Goal: Information Seeking & Learning: Check status

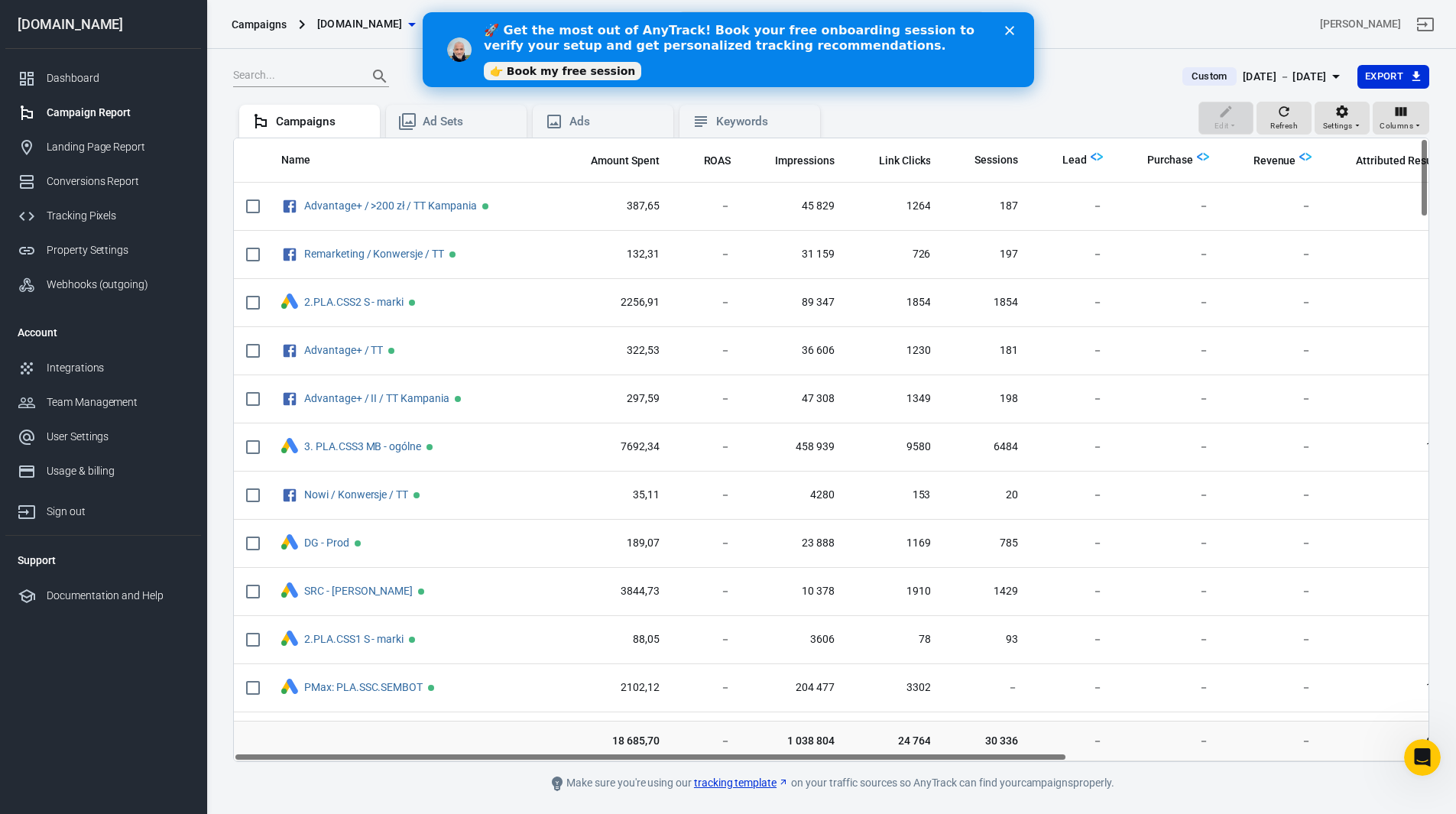
click at [72, 25] on div "[DOMAIN_NAME]" at bounding box center [102, 24] width 195 height 14
click at [1012, 28] on icon "Close" at bounding box center [1008, 30] width 9 height 9
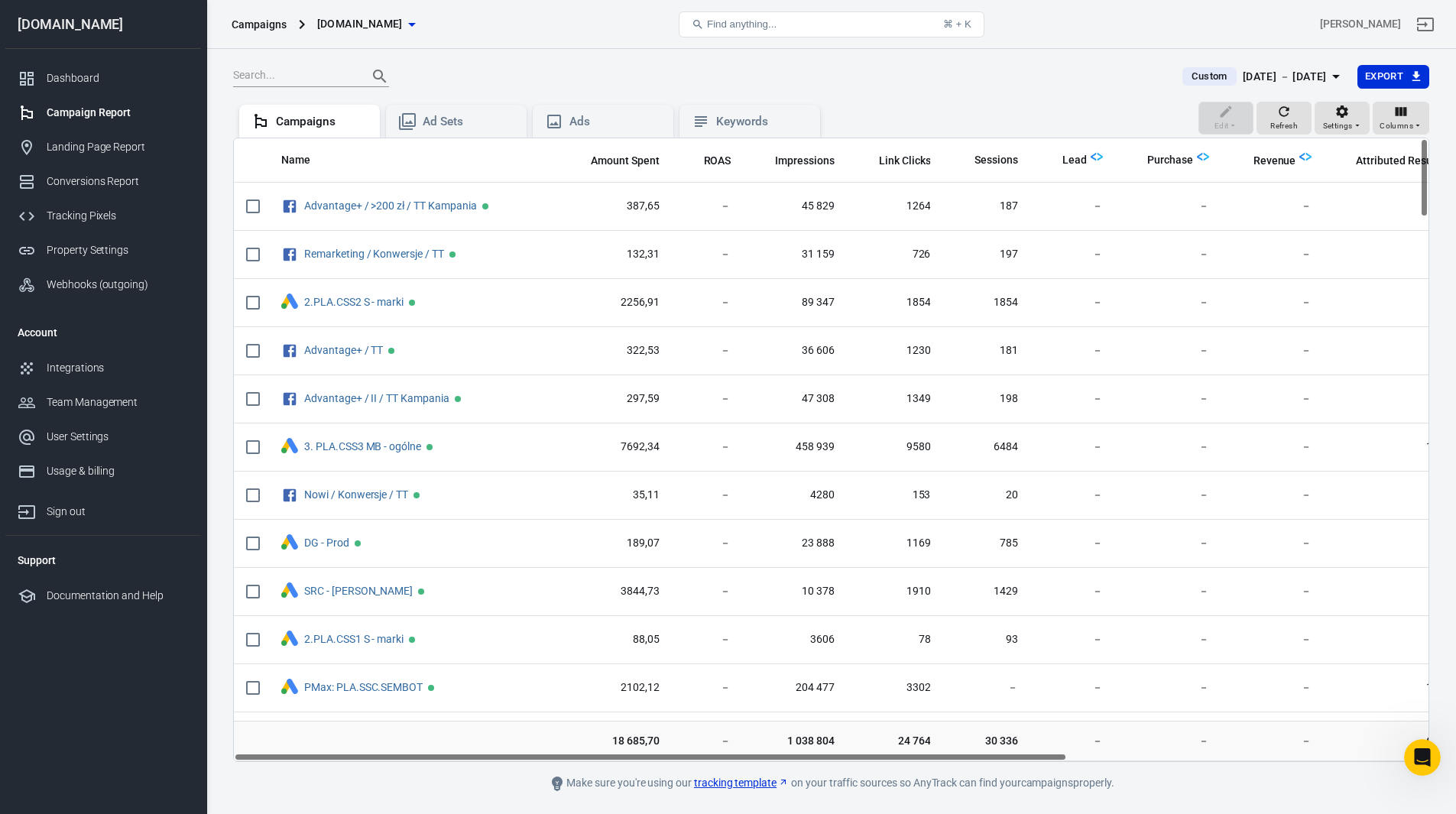
click at [61, 18] on div "[DOMAIN_NAME]" at bounding box center [102, 24] width 195 height 14
click at [73, 87] on link "Dashboard" at bounding box center [102, 78] width 195 height 34
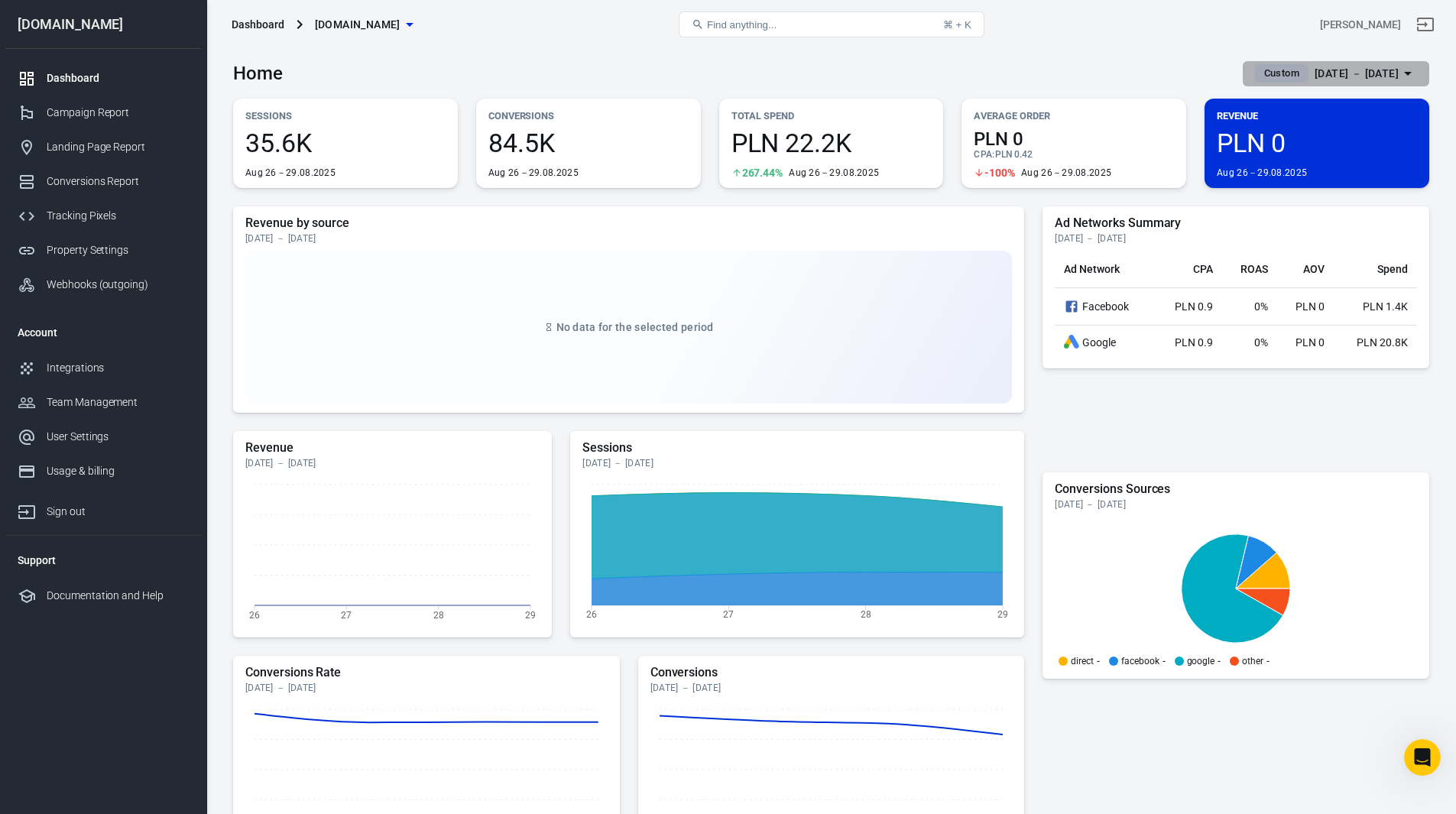
click at [1345, 70] on div "[DATE] － [DATE]" at bounding box center [1356, 74] width 84 height 19
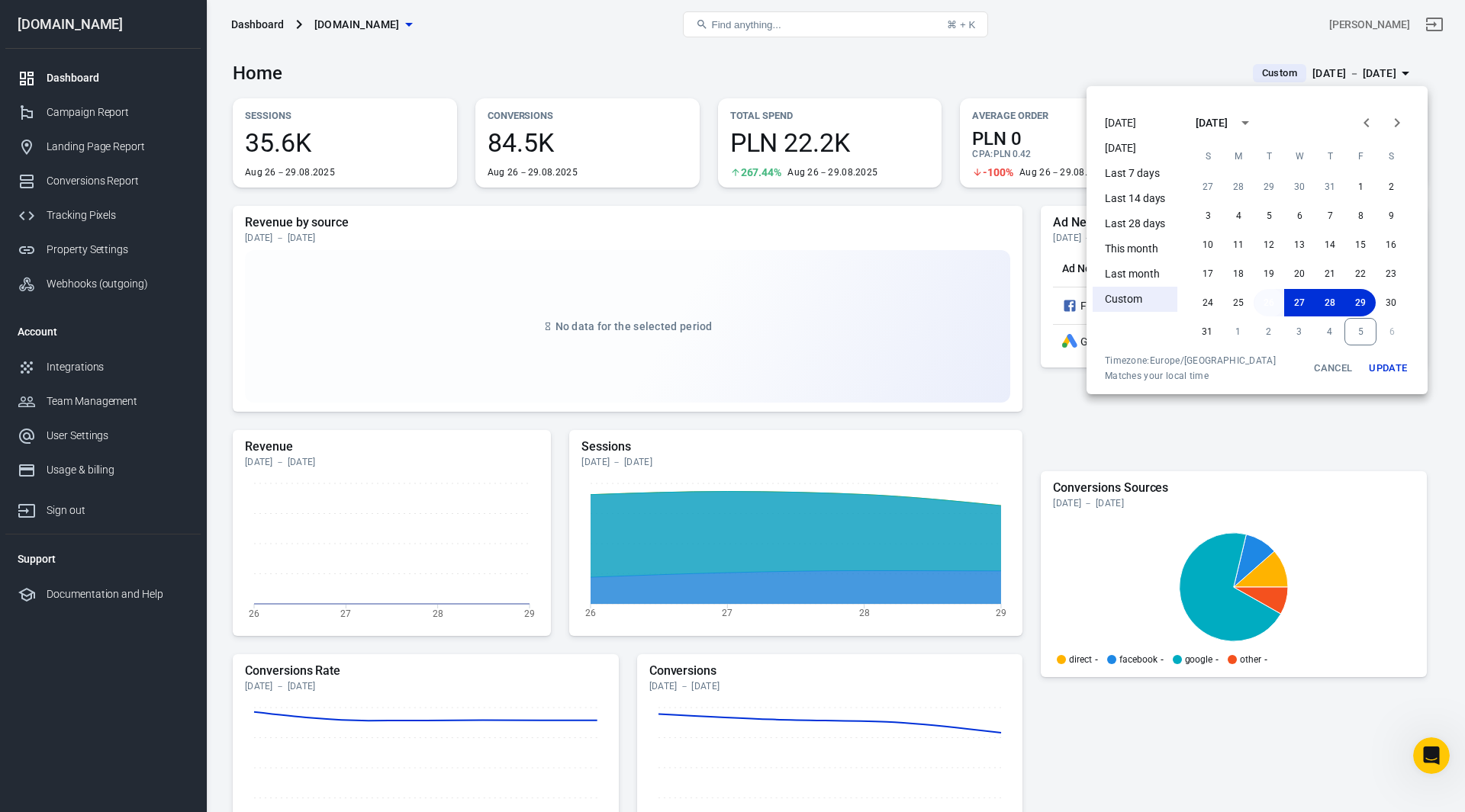
click at [1266, 298] on button "26" at bounding box center [1269, 303] width 31 height 27
click at [1361, 333] on button "5" at bounding box center [1360, 331] width 32 height 27
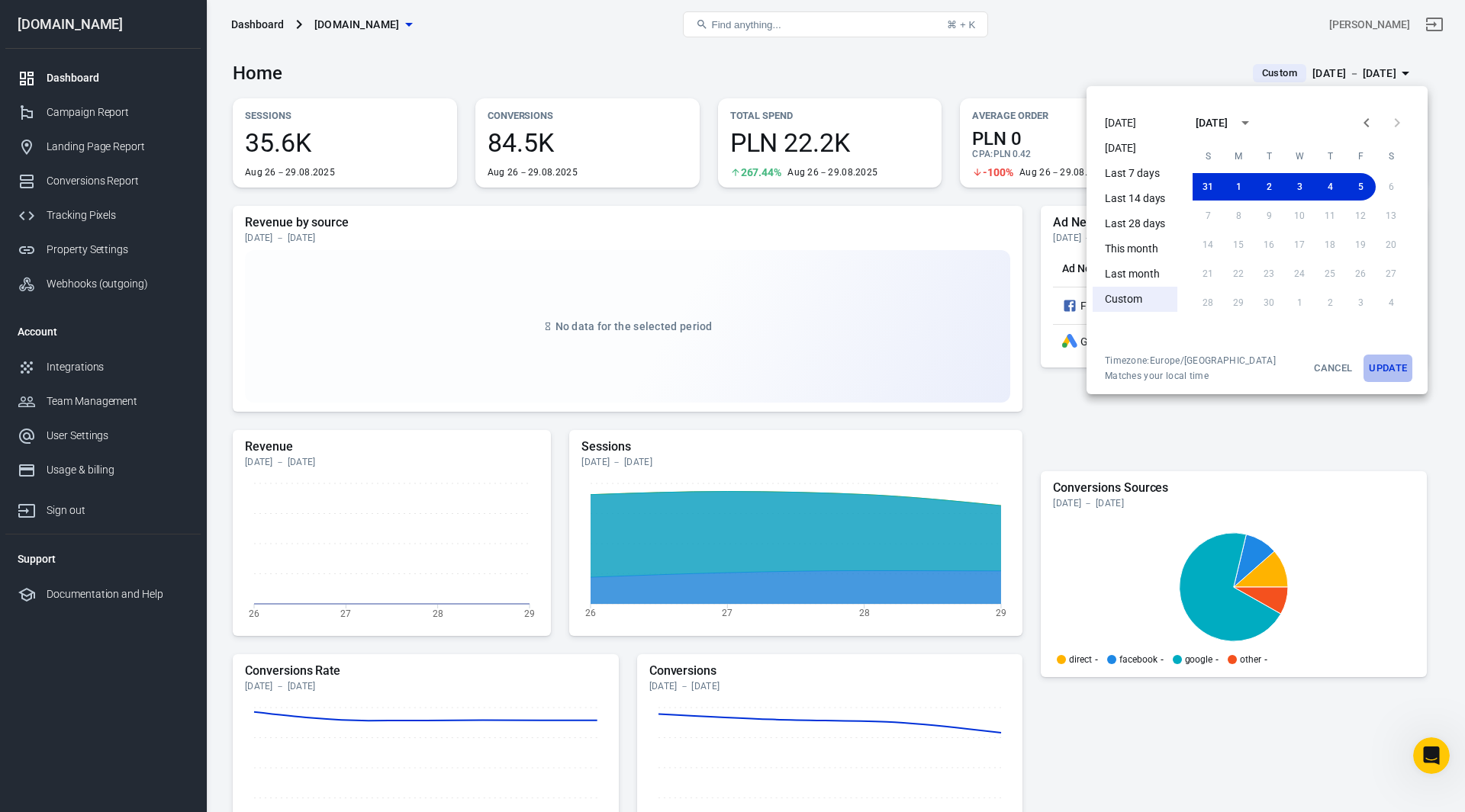
click at [1390, 373] on button "Update" at bounding box center [1388, 368] width 49 height 27
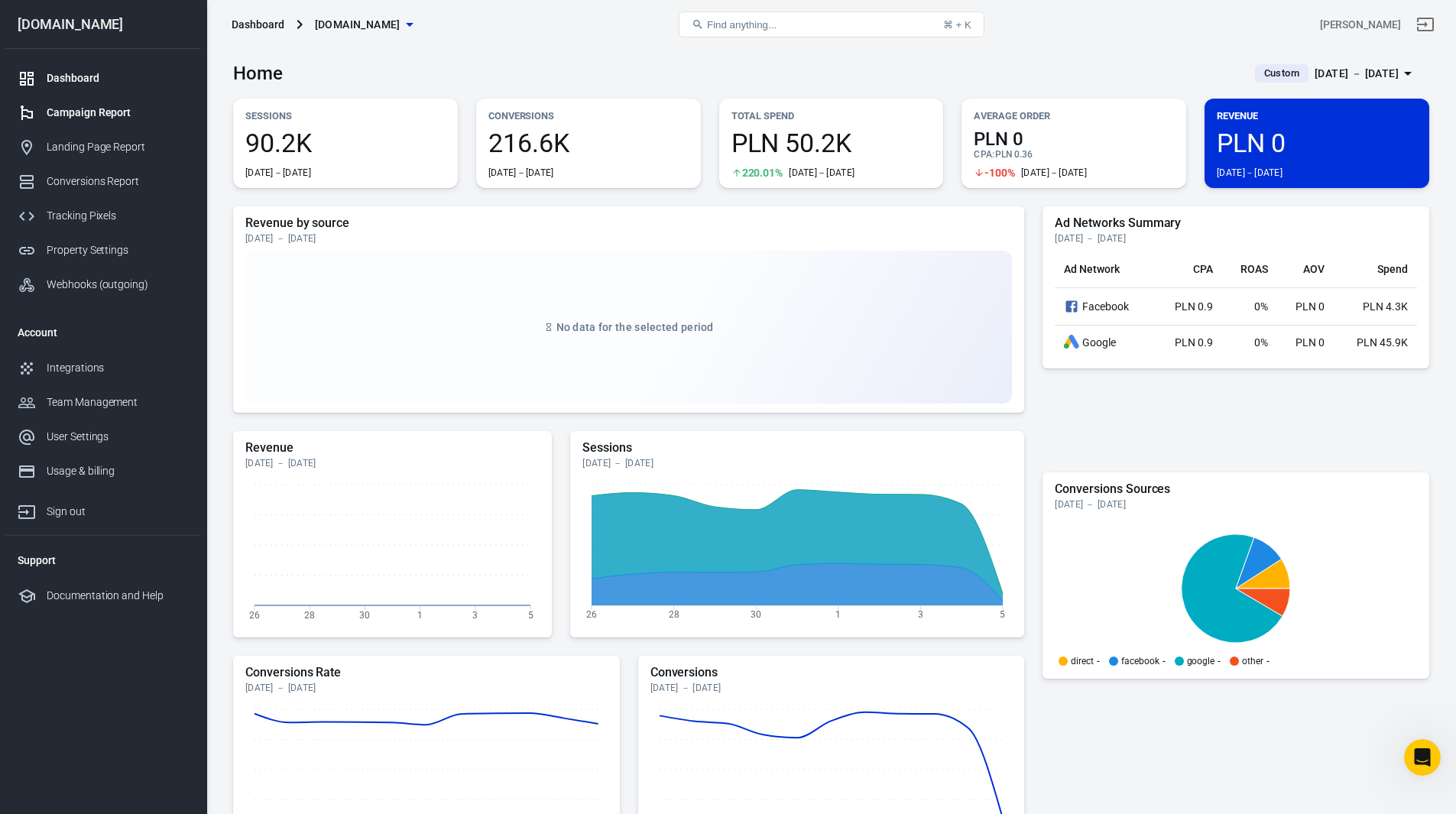
click at [109, 110] on div "Campaign Report" at bounding box center [117, 113] width 142 height 16
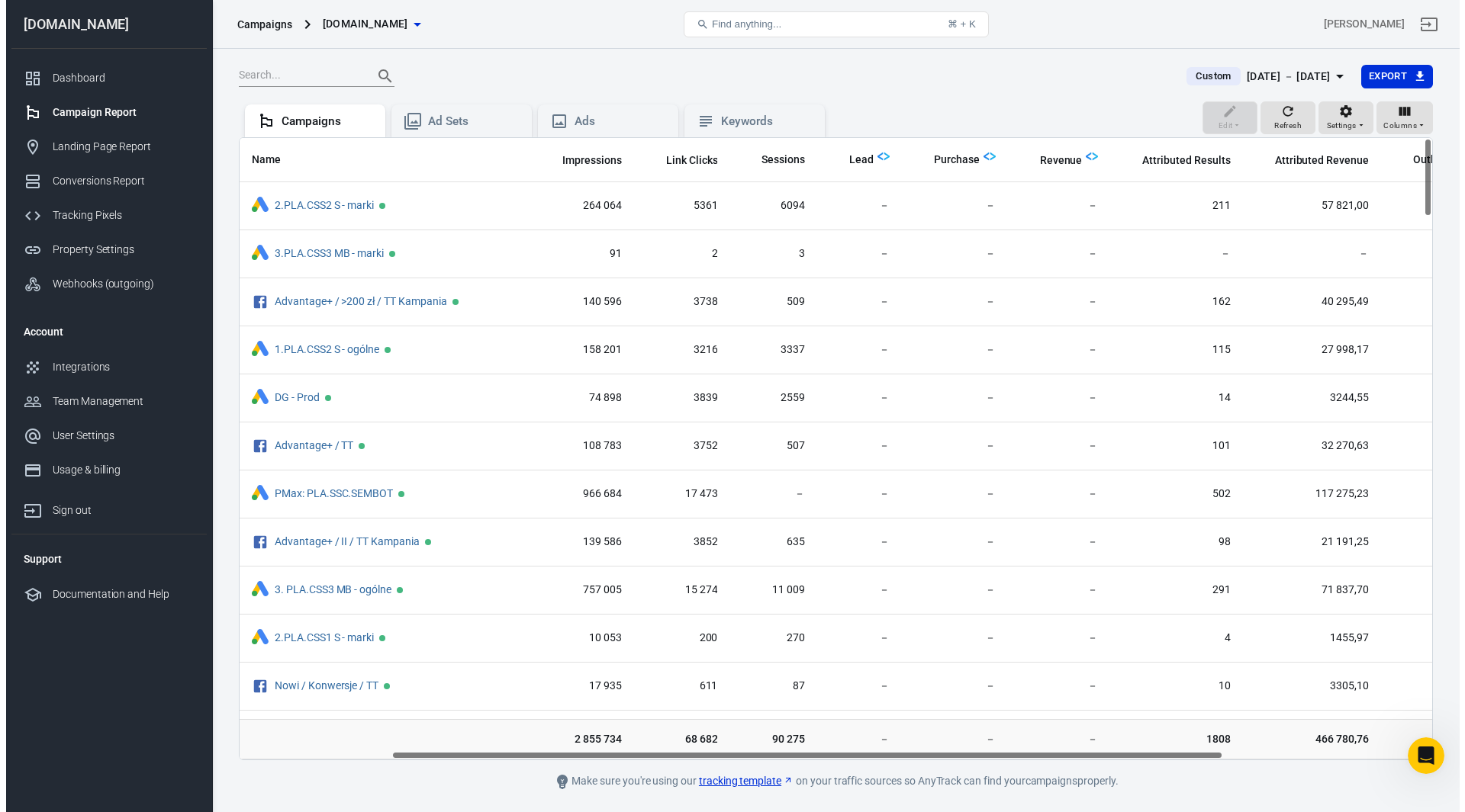
scroll to position [0, 216]
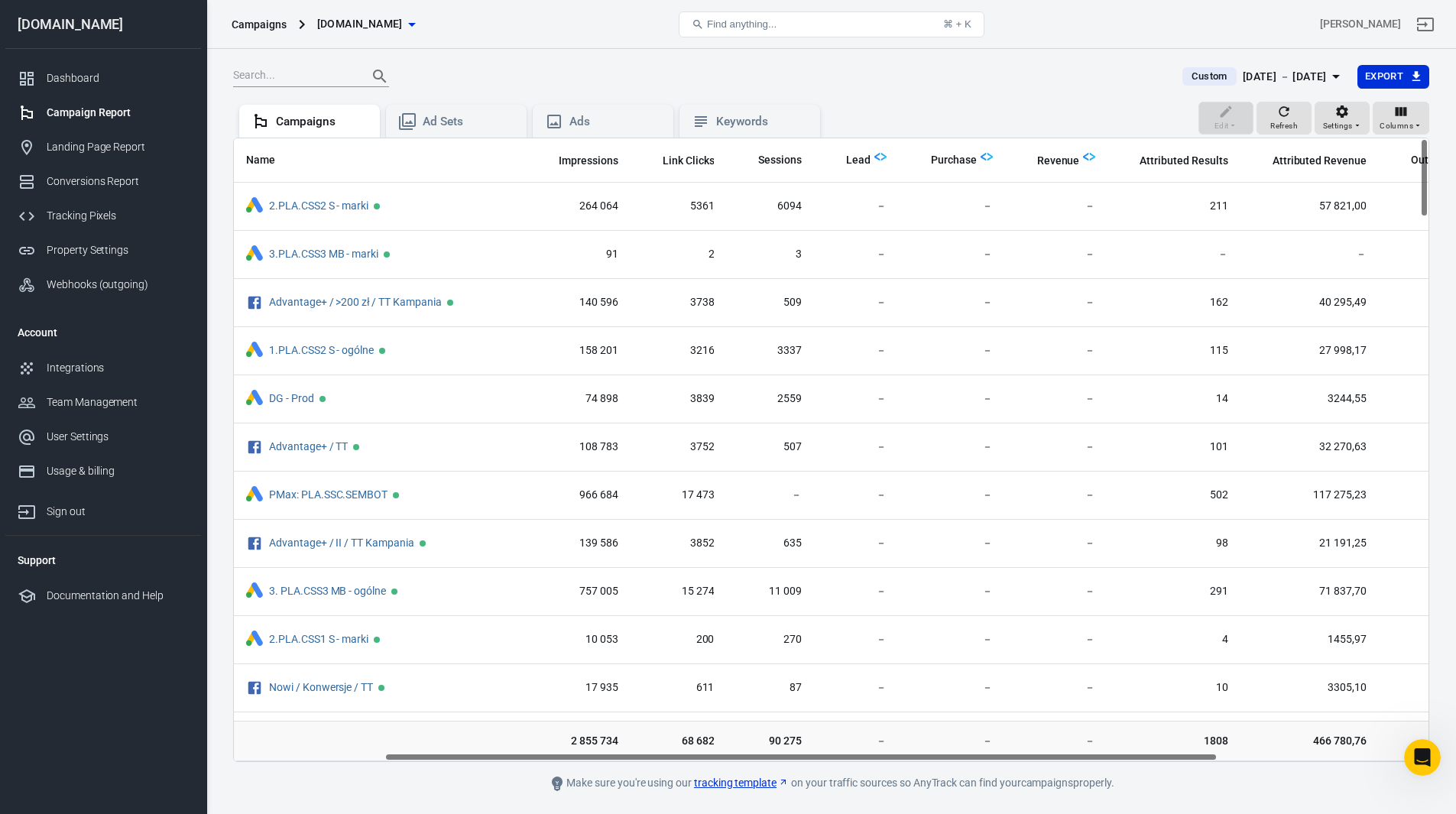
drag, startPoint x: 991, startPoint y: 757, endPoint x: 1142, endPoint y: 757, distance: 151.0
click at [1142, 757] on div "Name Amount Spent ROAS Impressions Link Clicks Sessions Lead Purchase Revenue A…" at bounding box center [831, 450] width 1195 height 623
click at [107, 155] on link "Landing Page Report" at bounding box center [102, 147] width 195 height 34
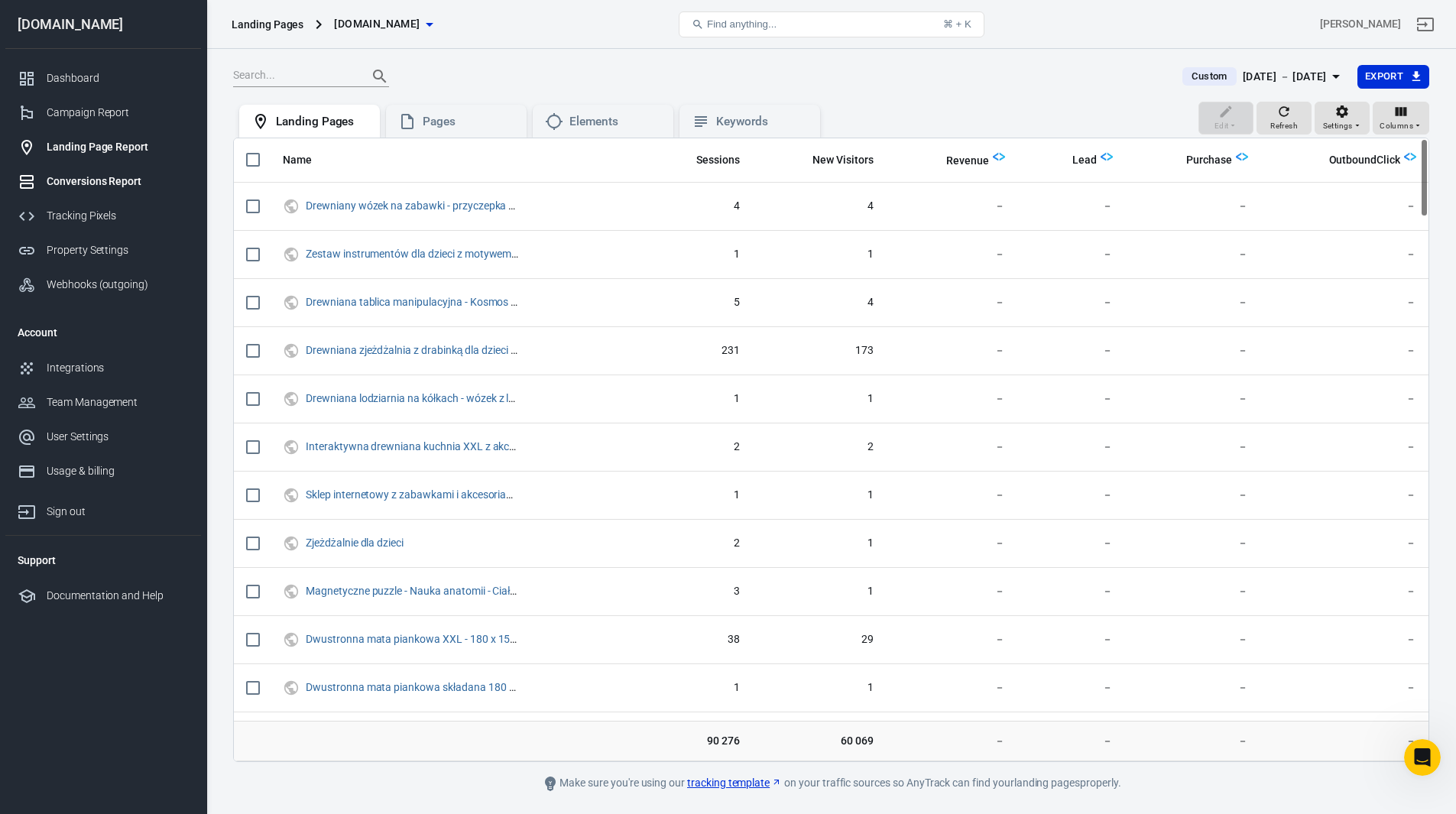
click at [103, 188] on div "Conversions Report" at bounding box center [117, 182] width 142 height 16
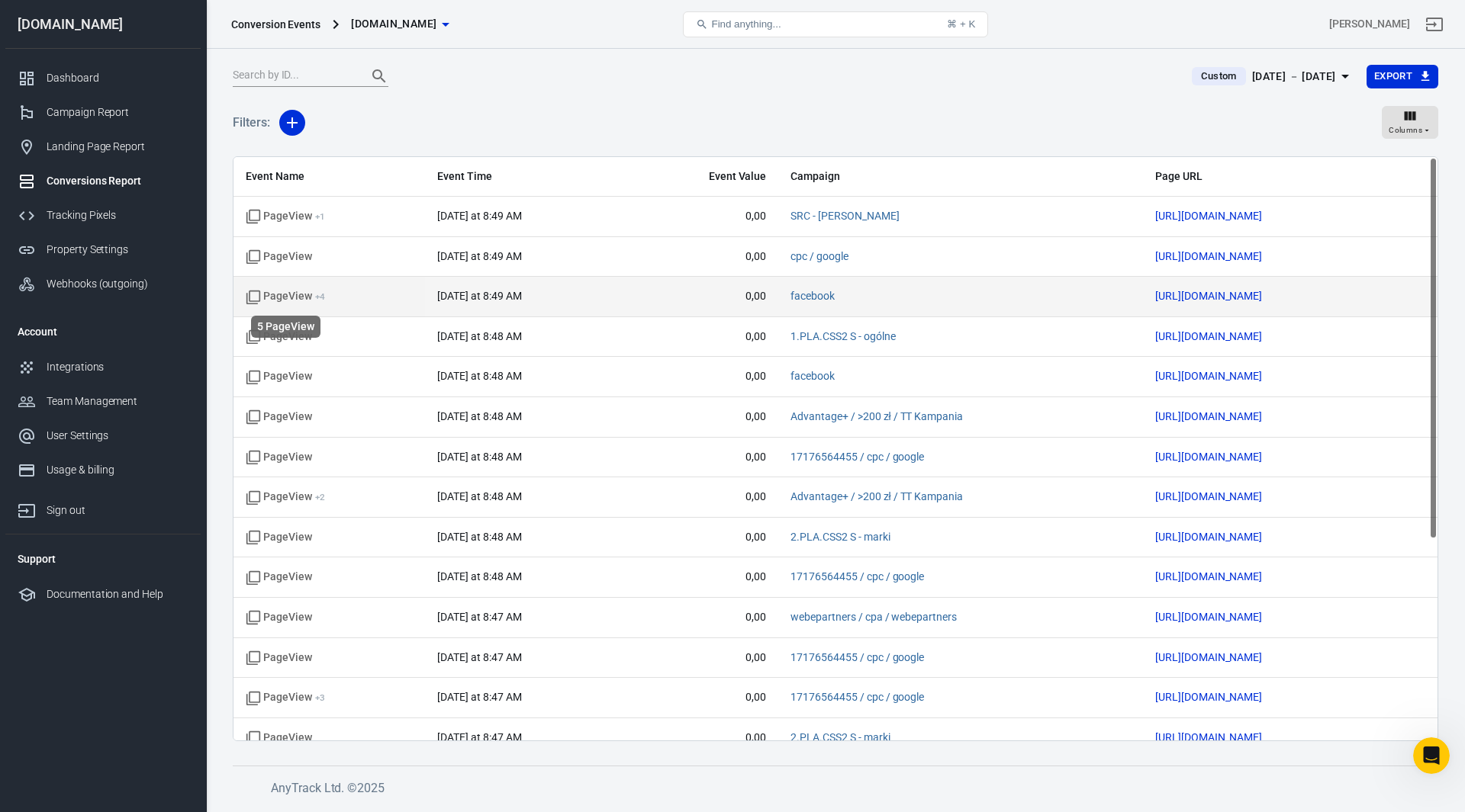
click at [254, 294] on icon "scrollable content" at bounding box center [253, 298] width 15 height 15
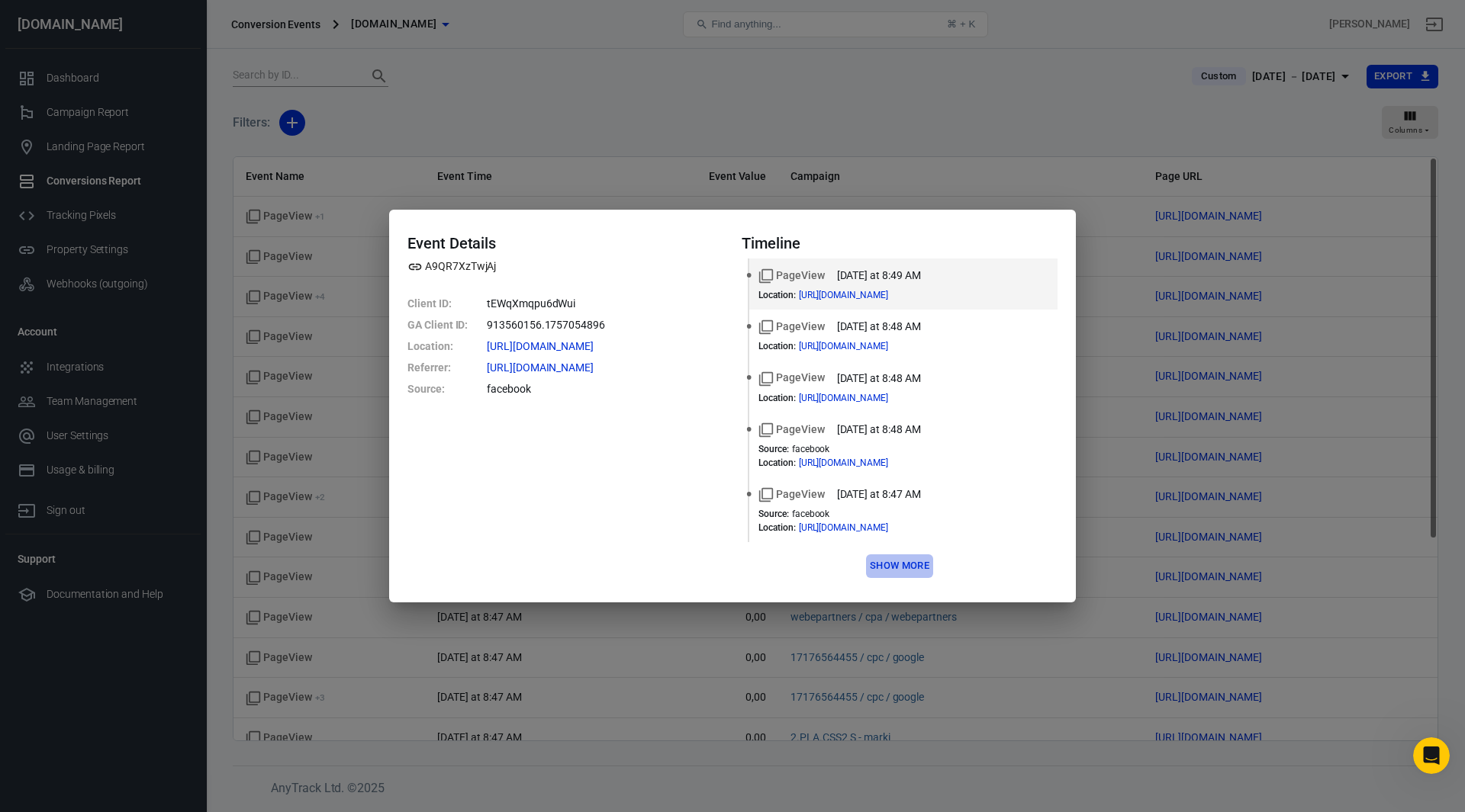
click at [911, 563] on button "Show more" at bounding box center [899, 567] width 67 height 24
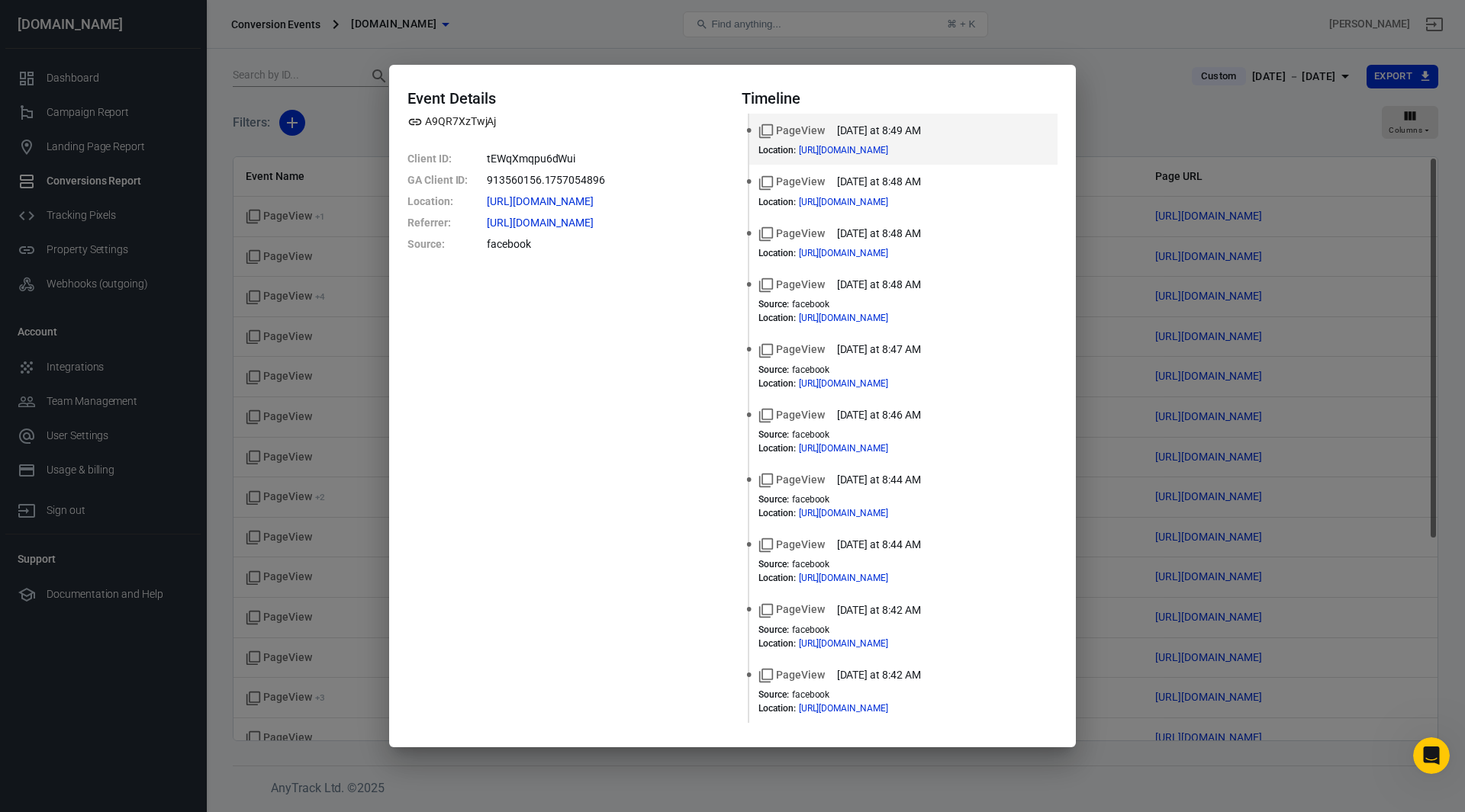
click at [1152, 38] on div "Event Details A9QR7XzTwjAj Client ID : tEWqXmqpu6dWui GA Client ID : 913560156.…" at bounding box center [732, 406] width 1465 height 812
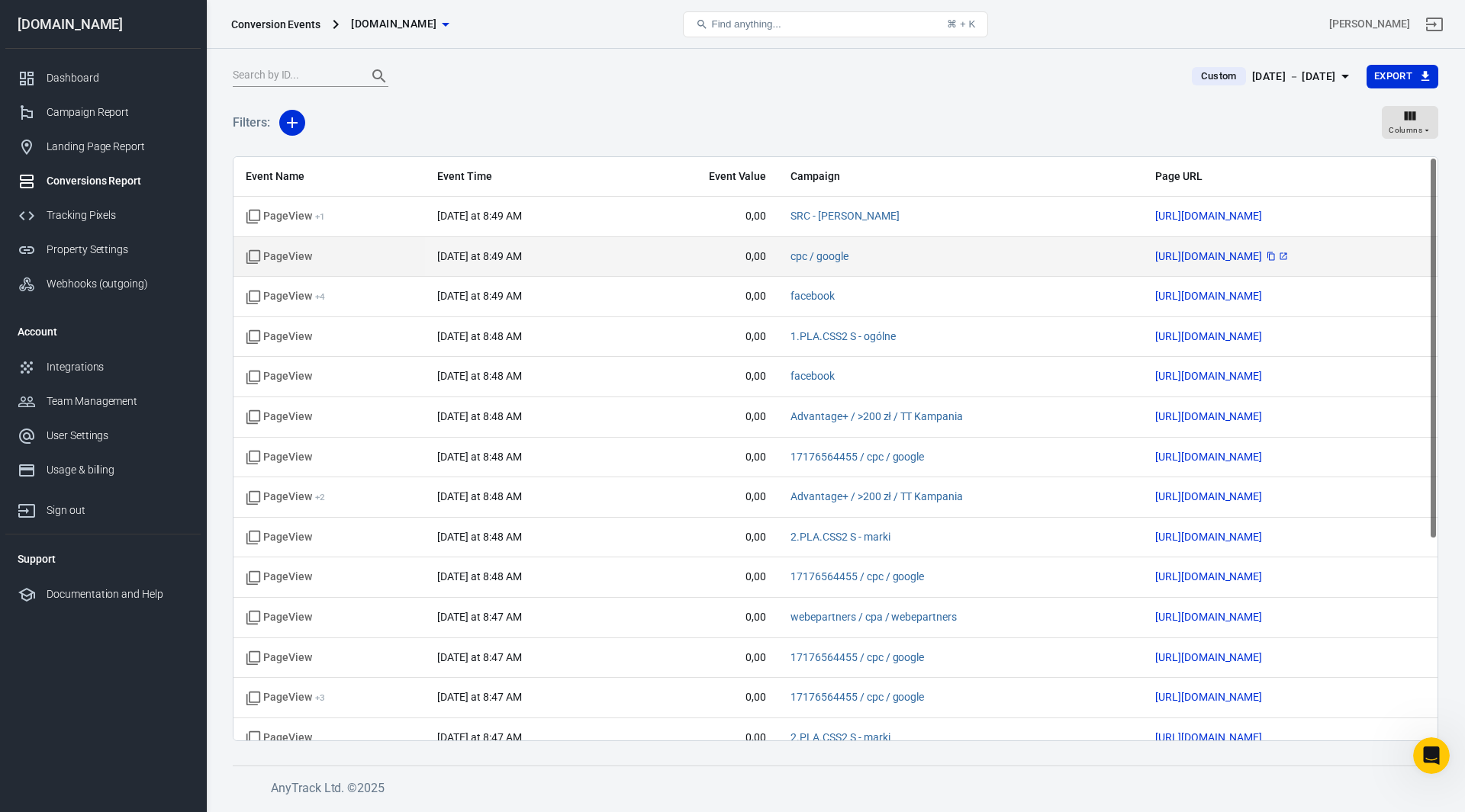
click at [1155, 260] on span "[URL][DOMAIN_NAME]" at bounding box center [1222, 256] width 134 height 10
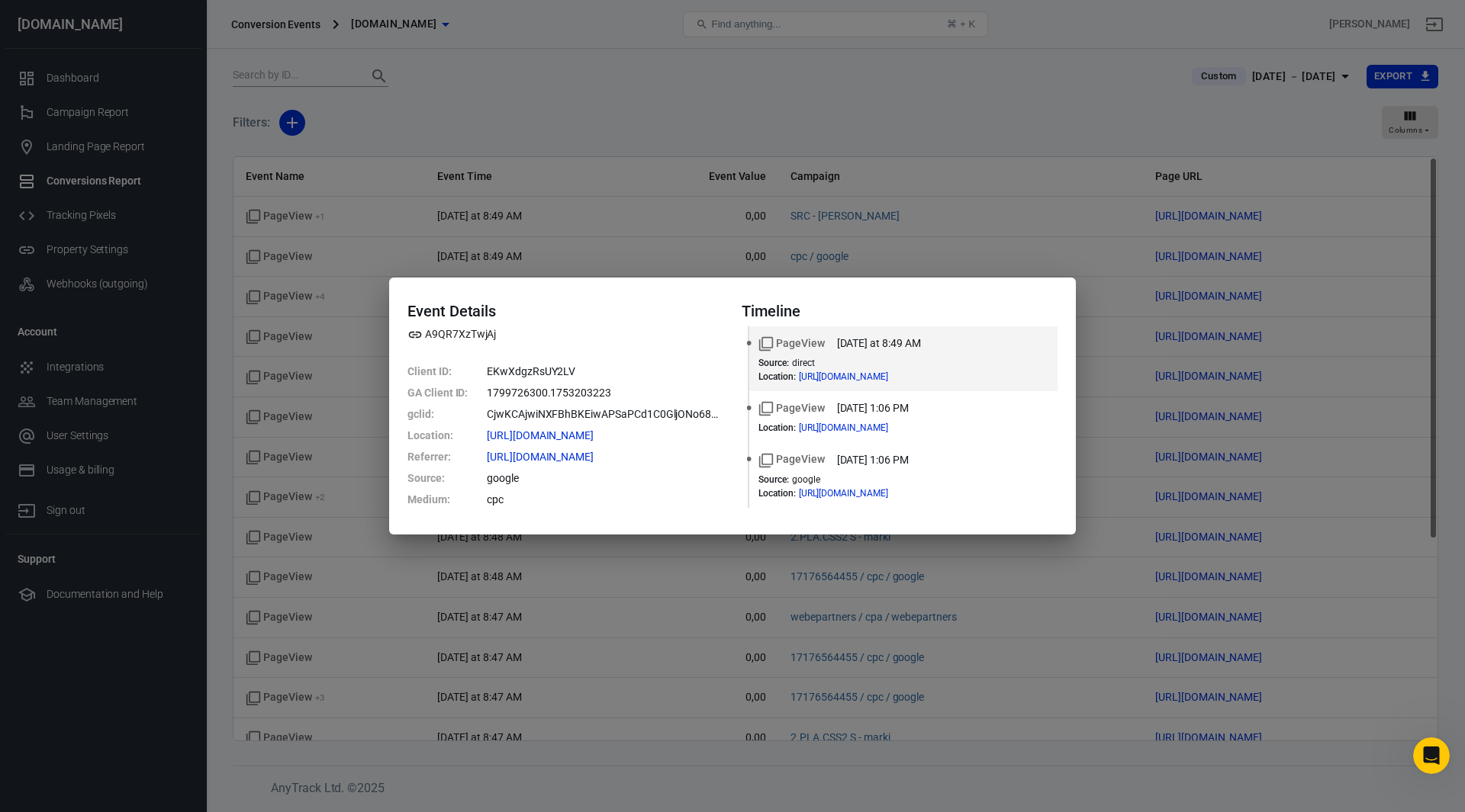
click at [1067, 78] on div "Event Details A9QR7XzTwjAj Client ID : EKwXdgzRsUY2LV GA Client ID : 1799726300…" at bounding box center [732, 406] width 1465 height 812
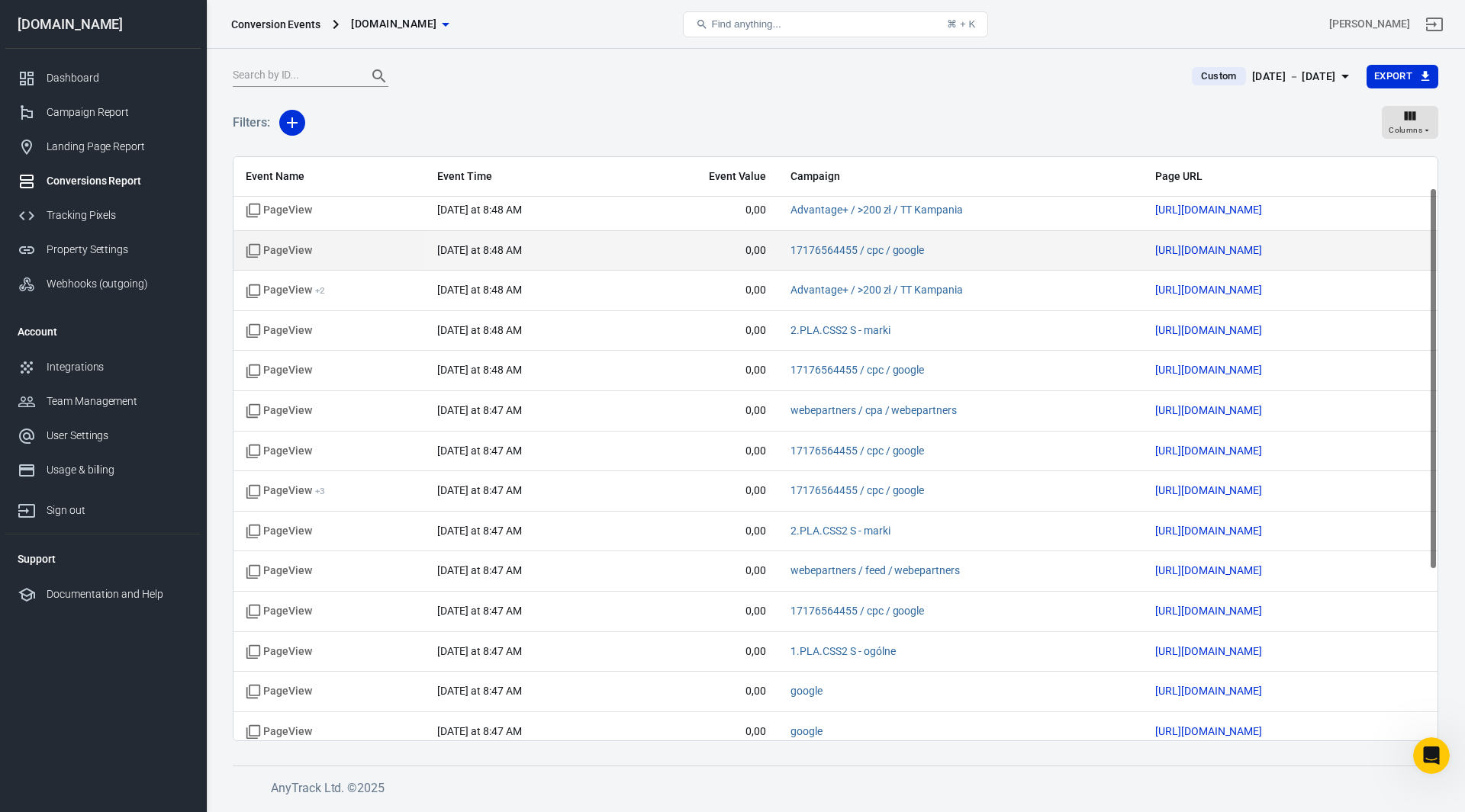
scroll to position [229, 0]
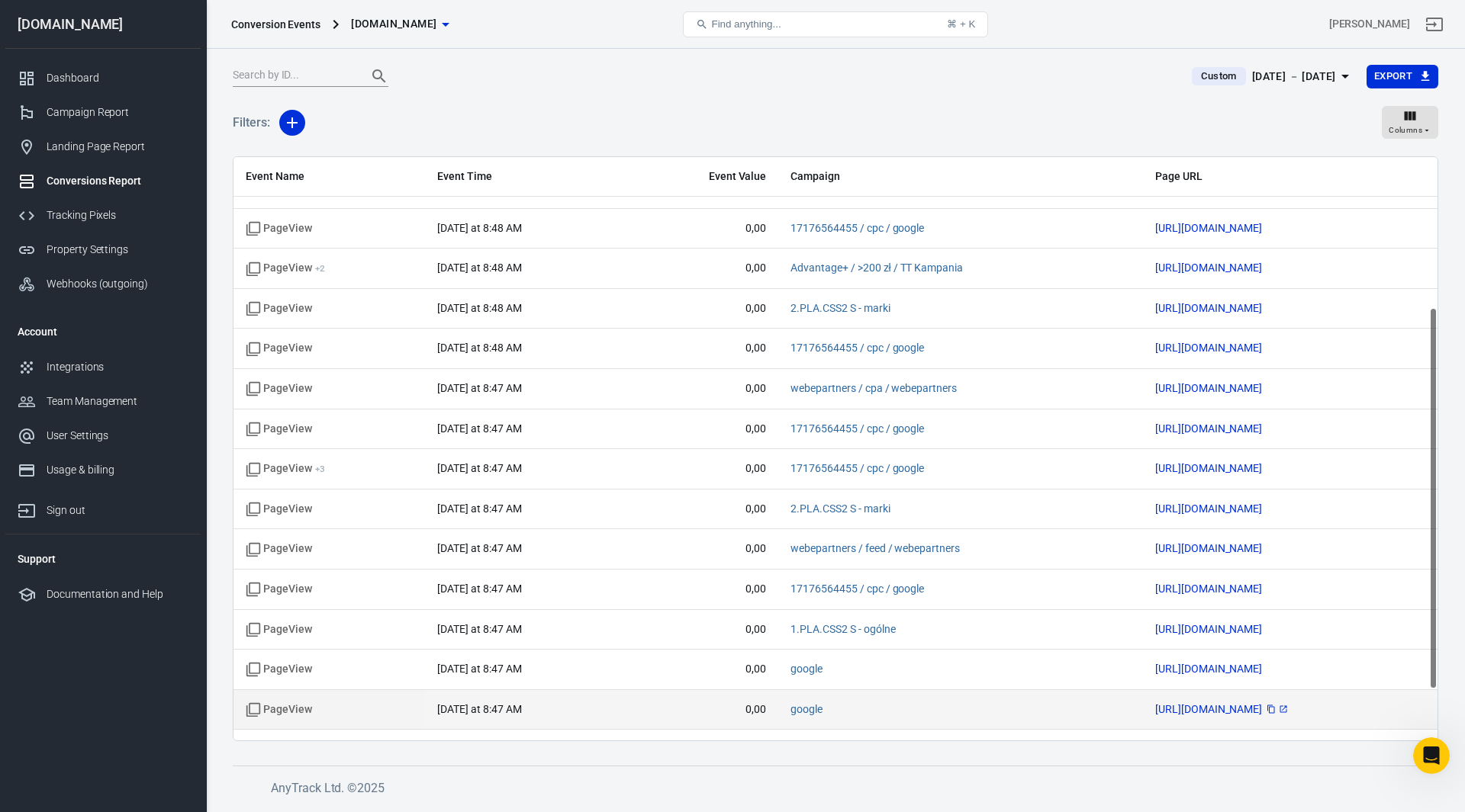
click at [1155, 709] on span "[URL][DOMAIN_NAME]" at bounding box center [1222, 709] width 134 height 10
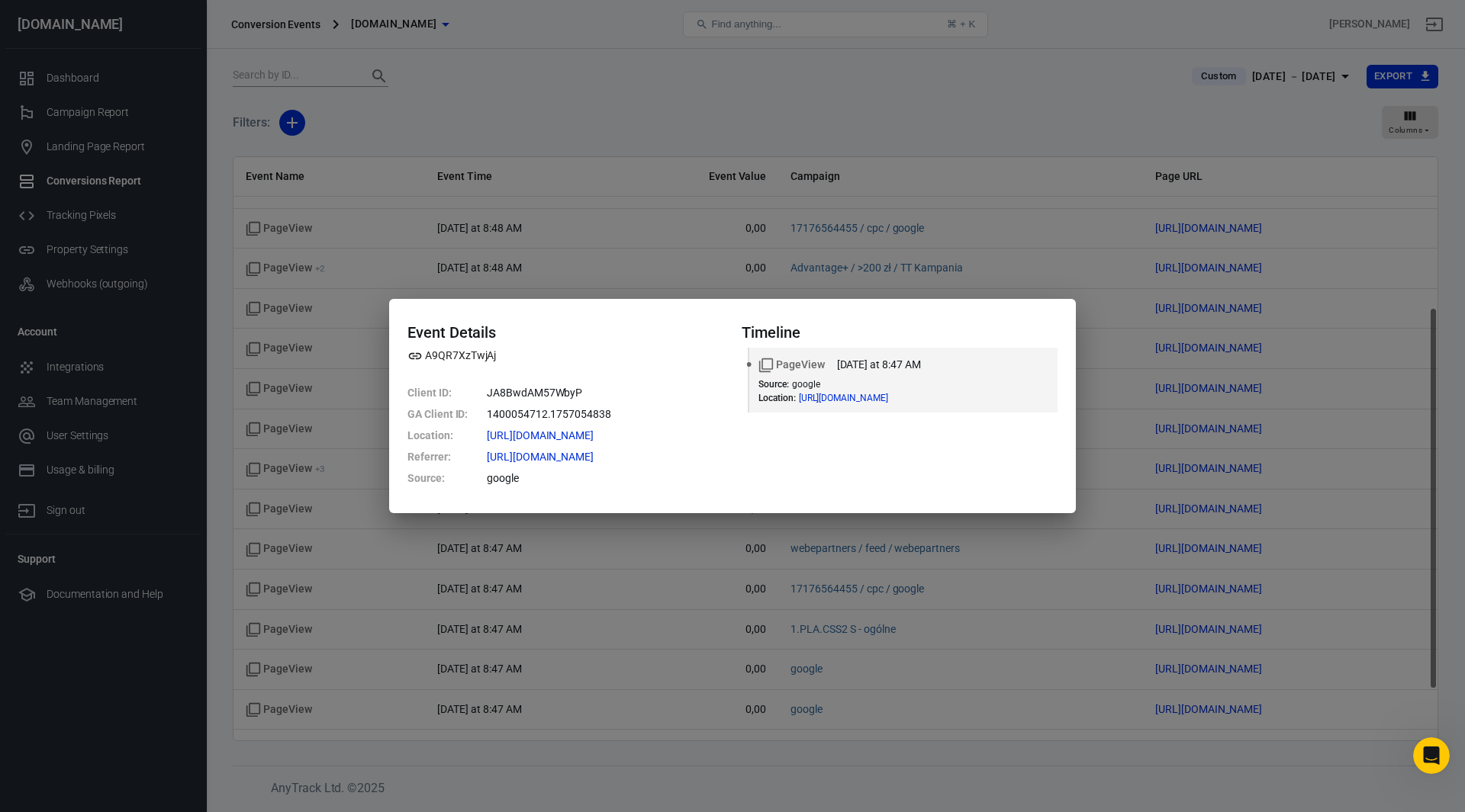
click at [961, 109] on div "Event Details A9QR7XzTwjAj Client ID : JA8BwdAM57WbyP GA Client ID : 1400054712…" at bounding box center [732, 406] width 1465 height 812
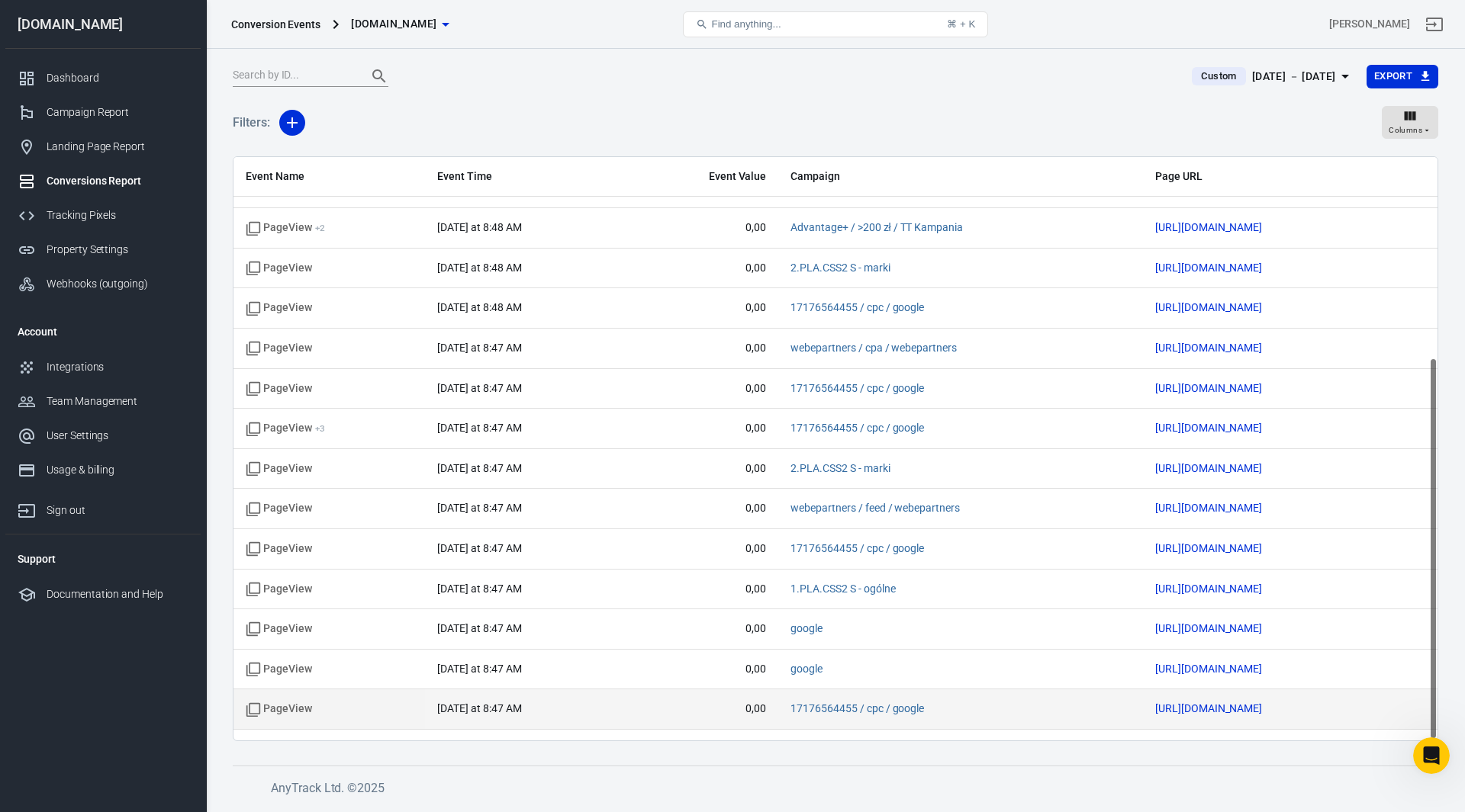
scroll to position [306, 0]
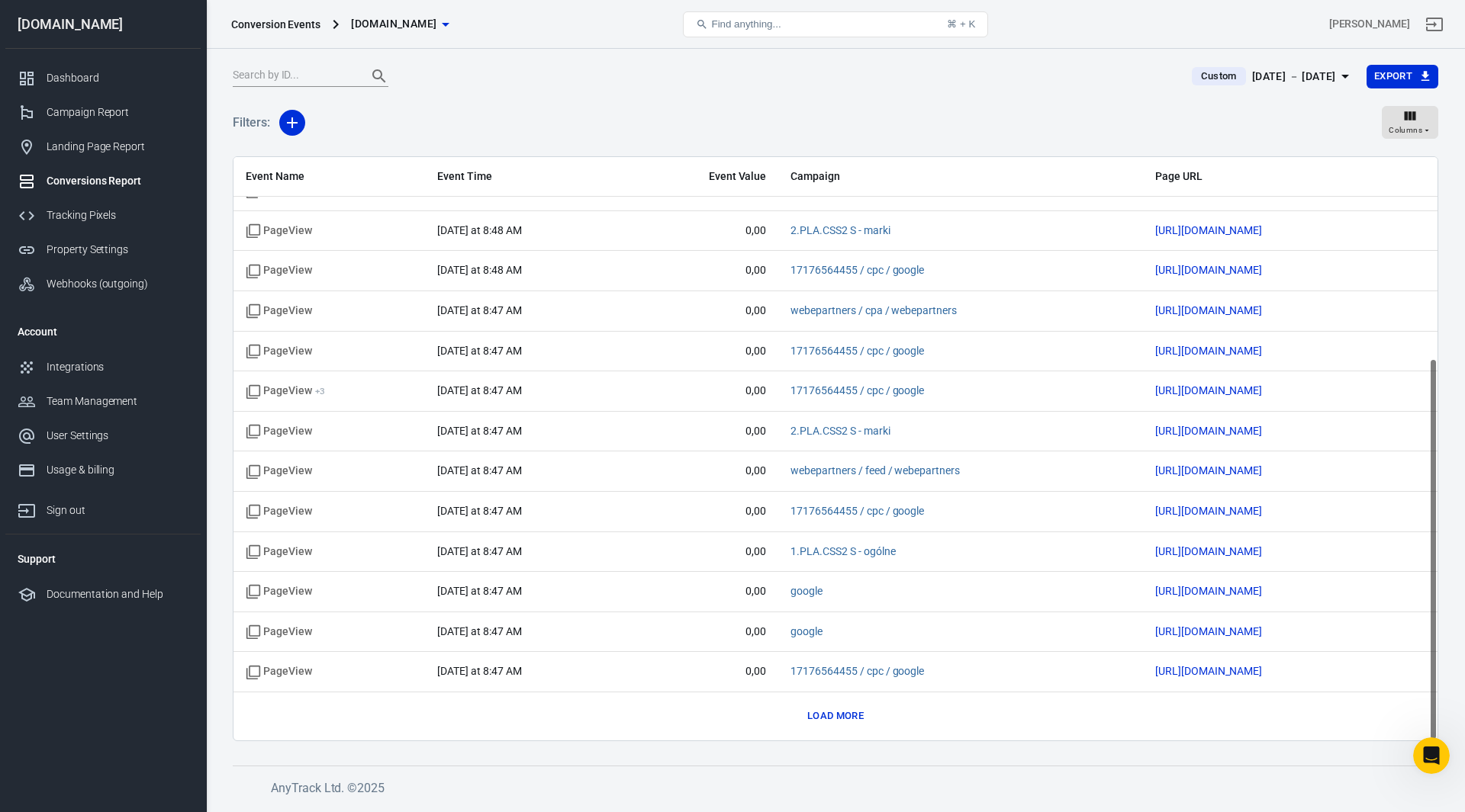
click at [844, 719] on button "Load more" at bounding box center [836, 717] width 64 height 24
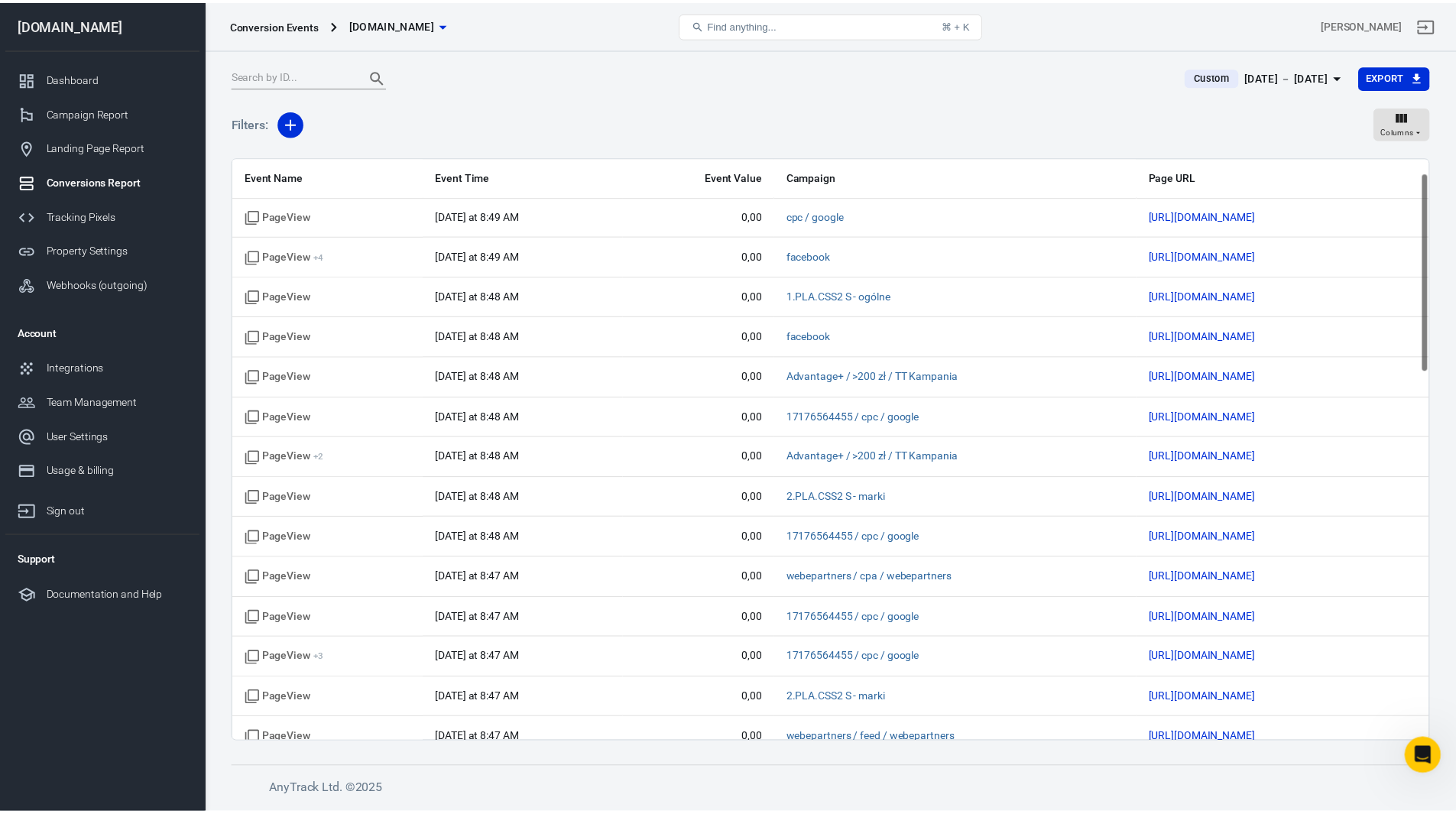
scroll to position [0, 0]
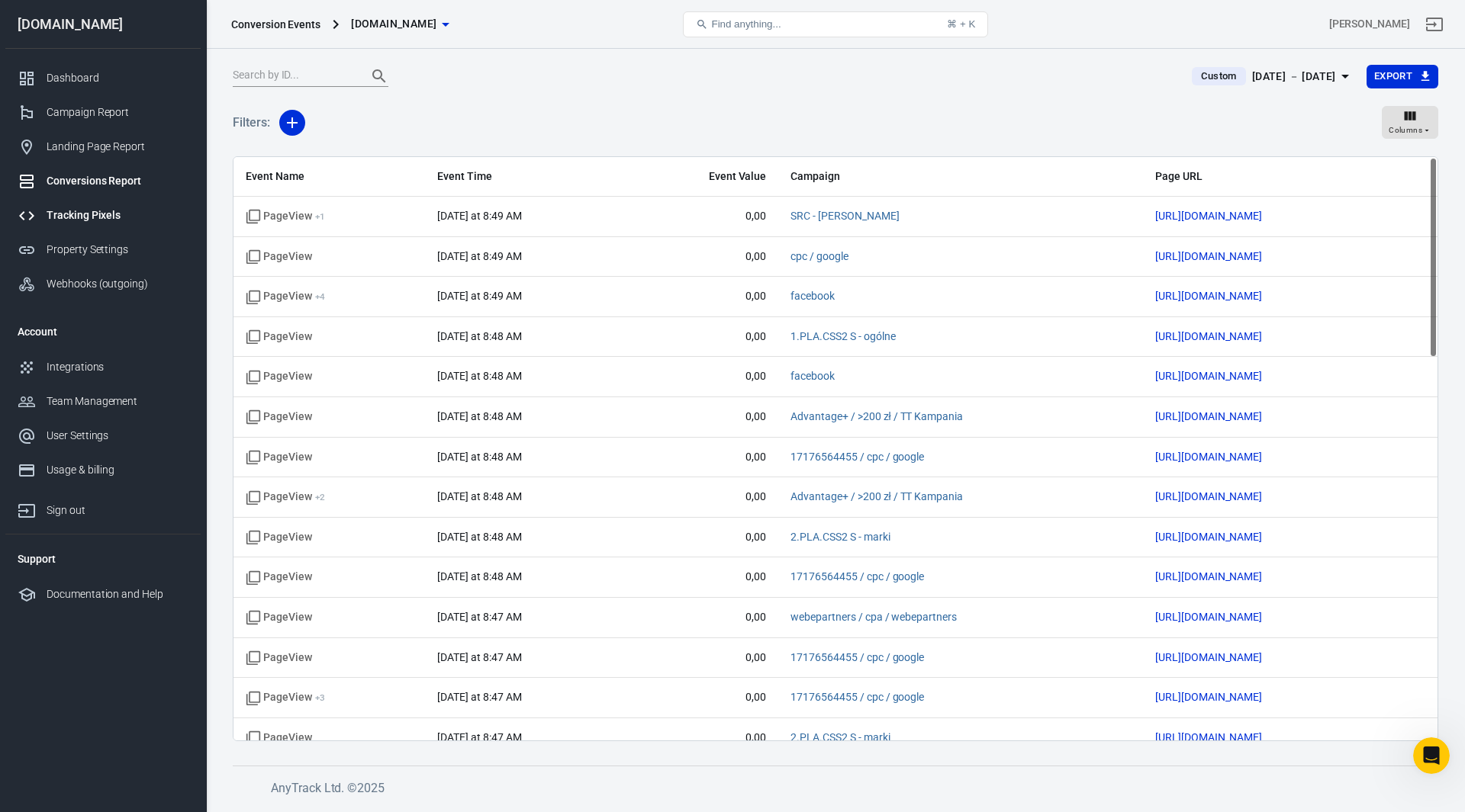
click at [96, 214] on div "Tracking Pixels" at bounding box center [117, 215] width 142 height 16
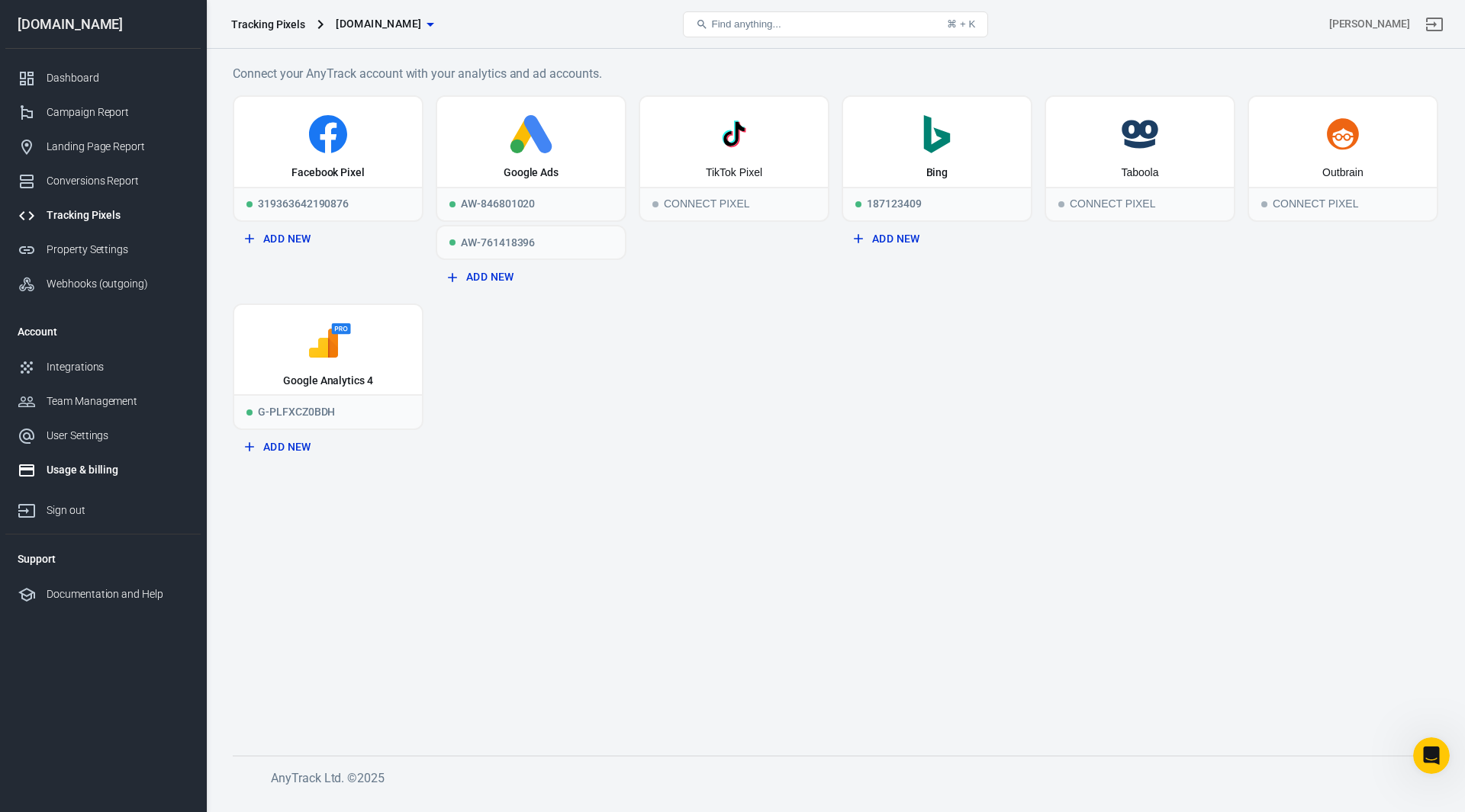
click at [94, 475] on div "Usage & billing" at bounding box center [117, 470] width 142 height 16
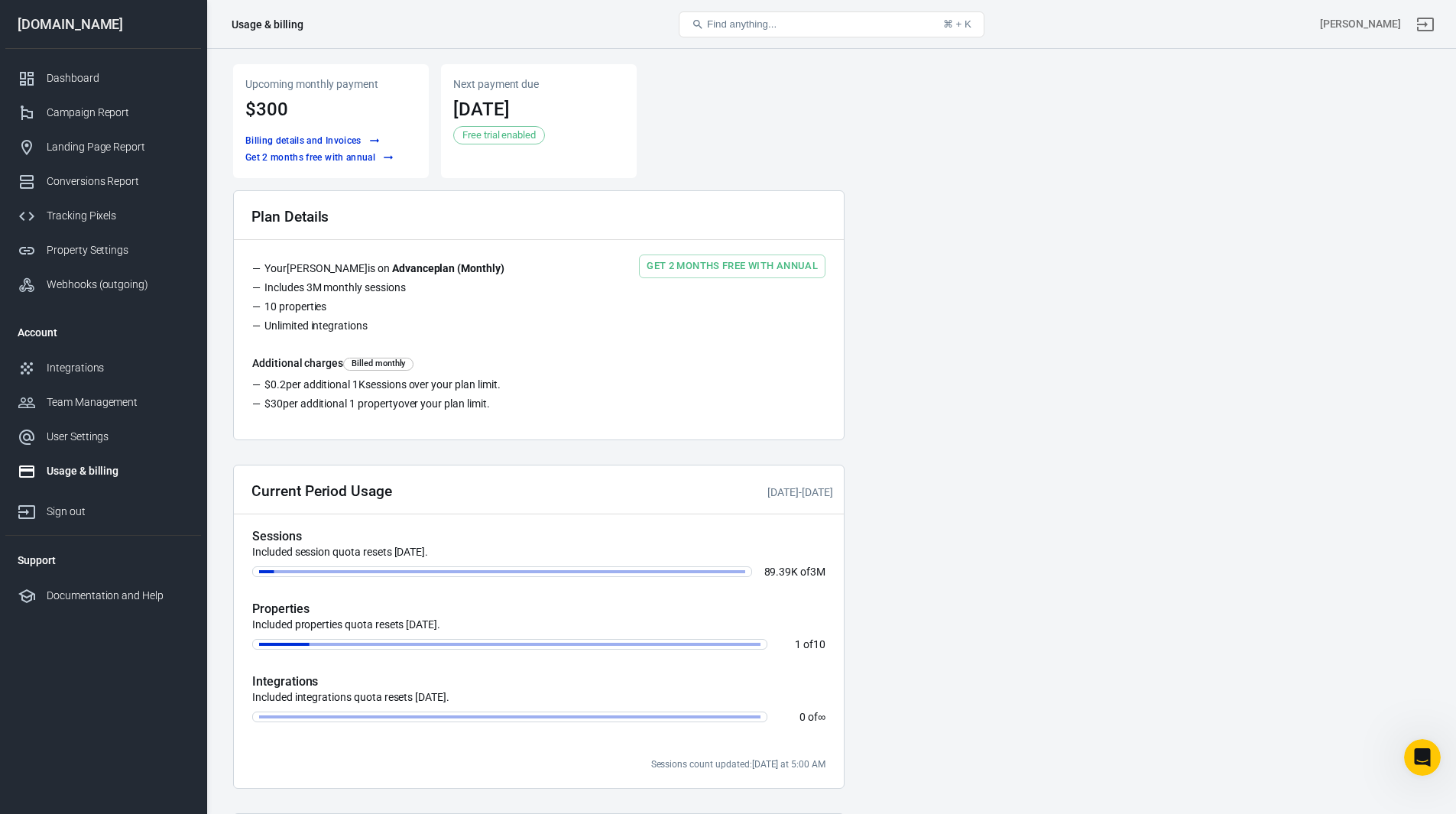
click at [974, 417] on main "Upcoming monthly payment $300 Billing details and Invoices Get 2 months free wi…" at bounding box center [831, 543] width 1195 height 958
click at [83, 75] on div "Dashboard" at bounding box center [117, 78] width 142 height 16
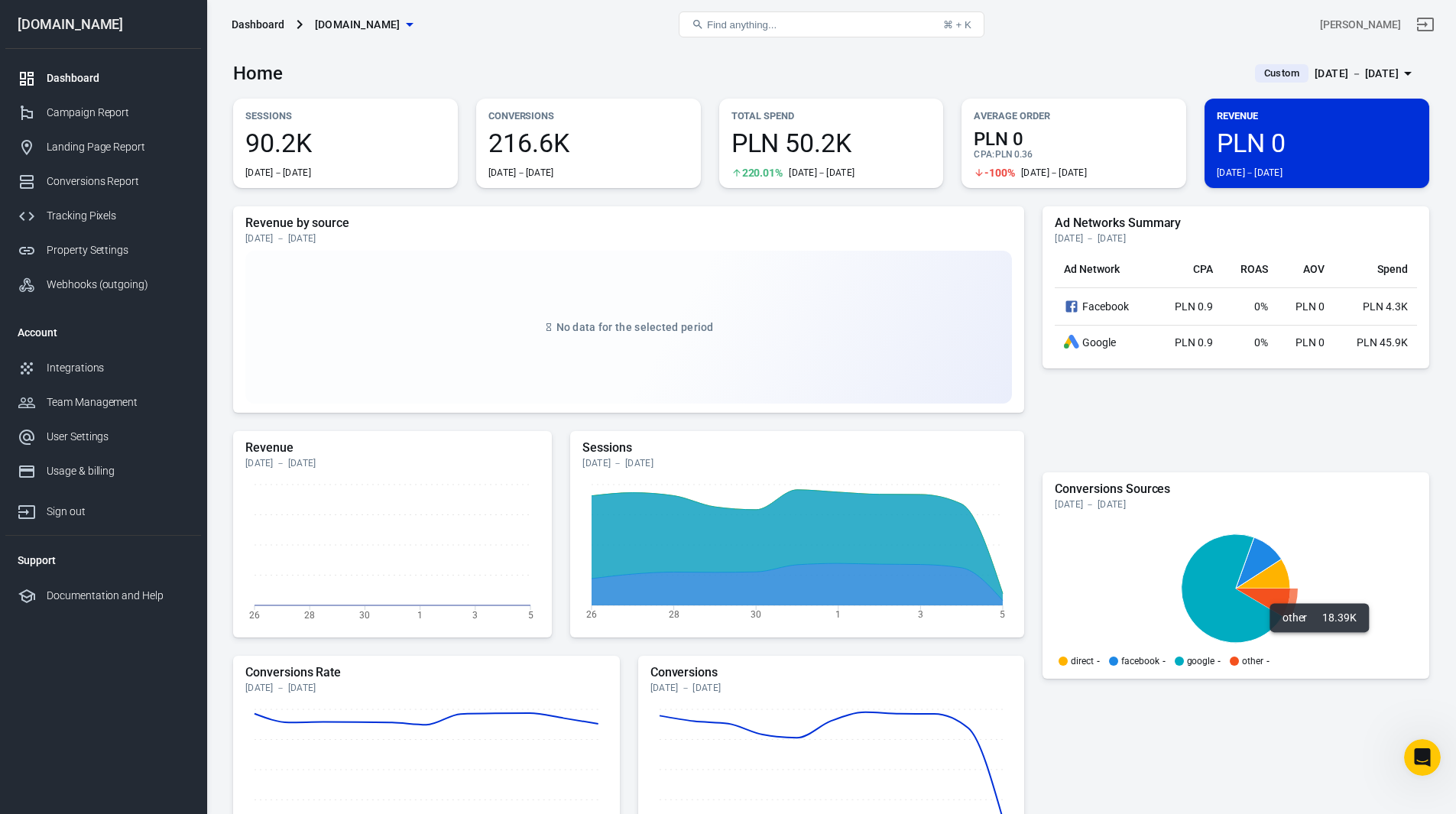
drag, startPoint x: 1287, startPoint y: 608, endPoint x: 1277, endPoint y: 601, distance: 12.2
click at [1277, 601] on icon at bounding box center [1262, 602] width 54 height 28
